Goal: Task Accomplishment & Management: Manage account settings

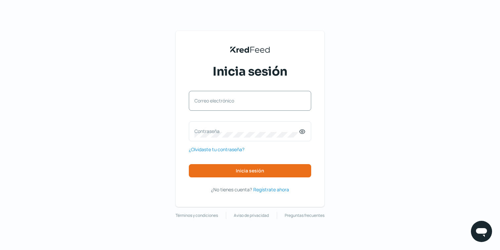
click at [221, 98] on label "Correo electrónico" at bounding box center [247, 100] width 105 height 6
click at [221, 101] on input "Correo electrónico" at bounding box center [250, 104] width 111 height 6
click at [244, 101] on input "Correo electrónico" at bounding box center [250, 104] width 111 height 6
type input "[PERSON_NAME][EMAIL_ADDRESS][PERSON_NAME][DOMAIN_NAME]"
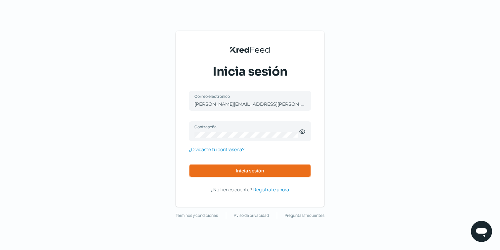
click at [243, 173] on span "Inicia sesión" at bounding box center [250, 170] width 28 height 5
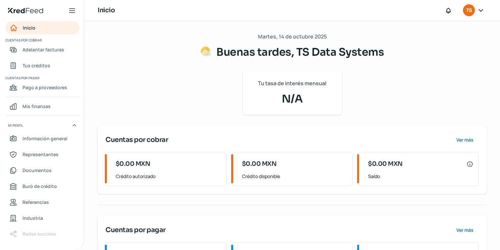
click at [480, 11] on icon at bounding box center [481, 10] width 7 height 7
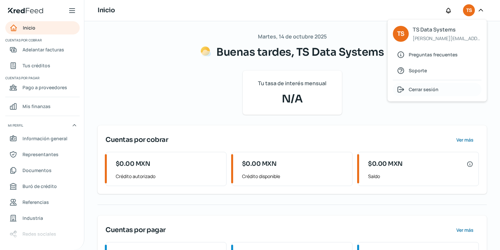
click at [424, 90] on span "Cerrar sesión" at bounding box center [424, 89] width 30 height 8
